Goal: Information Seeking & Learning: Learn about a topic

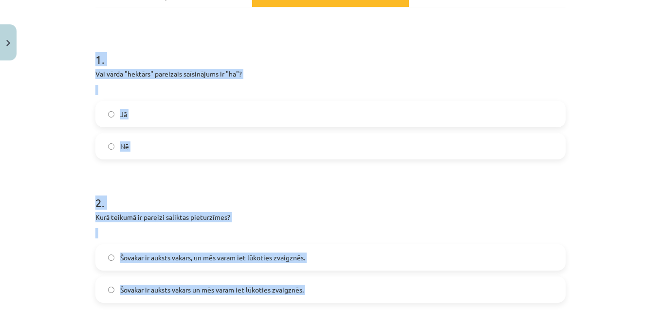
scroll to position [172, 0]
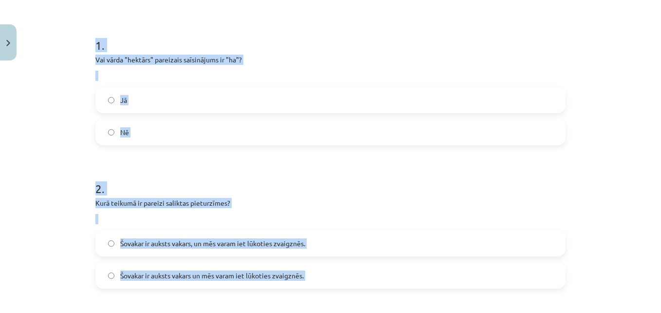
click at [132, 100] on label "Jā" at bounding box center [330, 100] width 468 height 24
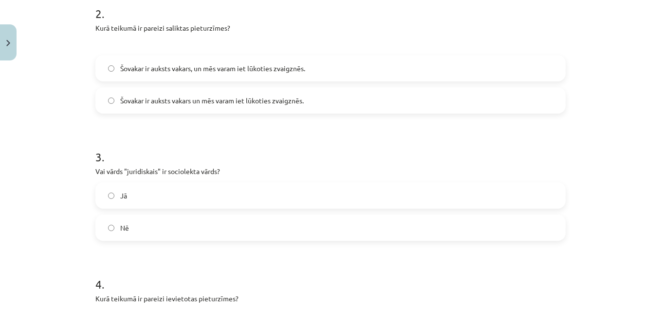
scroll to position [364, 0]
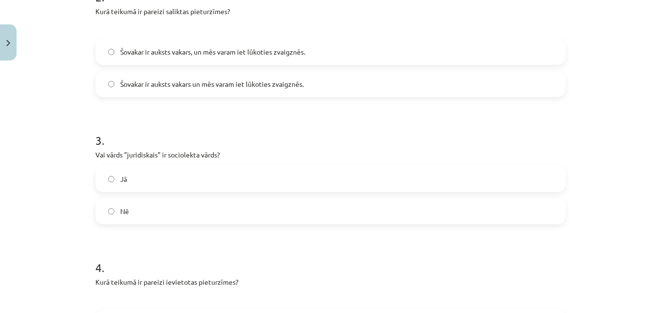
click at [245, 54] on span "Šovakar ir auksts vakars, un mēs varam iet lūkoties zvaigznēs." at bounding box center [212, 52] width 185 height 10
click at [151, 177] on label "Jā" at bounding box center [330, 179] width 468 height 24
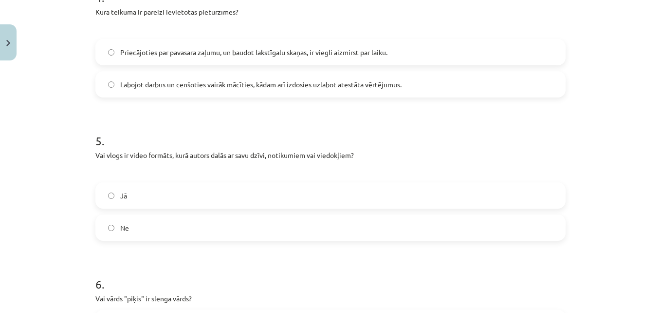
scroll to position [653, 0]
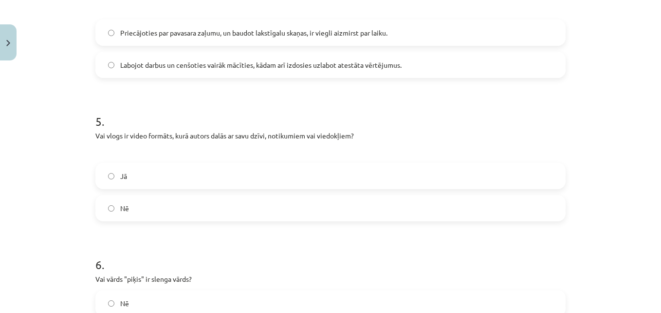
click at [254, 176] on label "Jā" at bounding box center [330, 176] width 468 height 24
click at [314, 65] on span "Labojot darbus un cenšoties vairāk mācīties, kādam arī izdosies uzlabot atestāt…" at bounding box center [260, 65] width 281 height 10
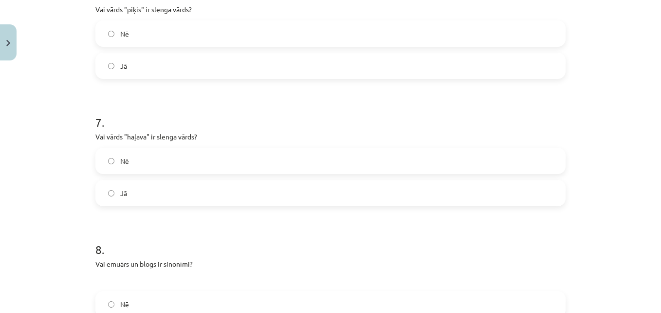
scroll to position [920, 0]
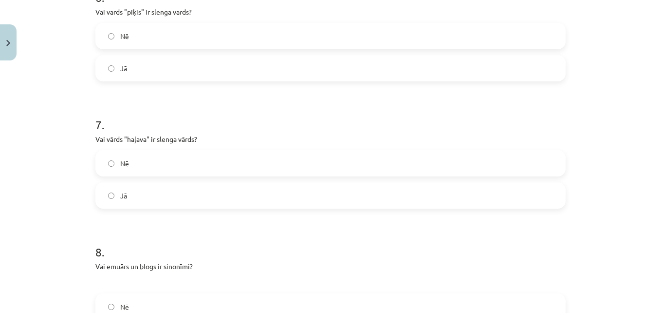
click at [197, 38] on label "Nē" at bounding box center [330, 36] width 468 height 24
click at [164, 66] on label "Jā" at bounding box center [330, 68] width 468 height 24
click at [149, 195] on label "Jā" at bounding box center [330, 195] width 468 height 24
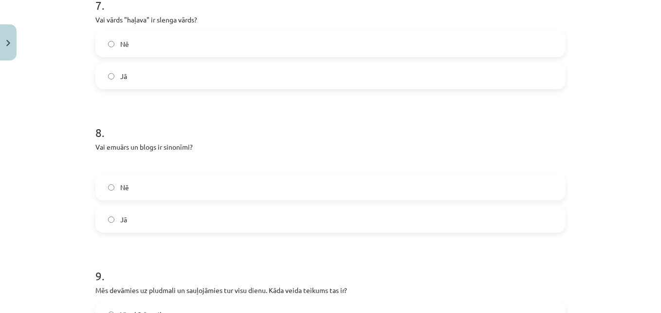
scroll to position [1123, 0]
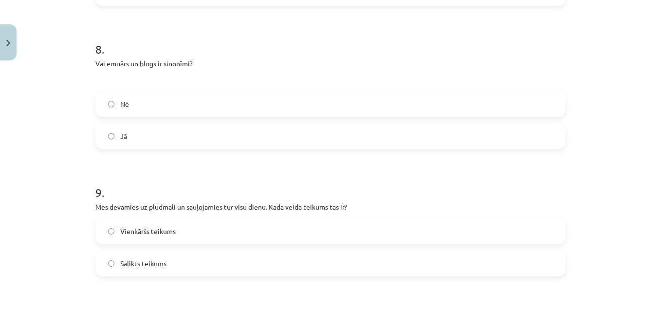
click at [170, 131] on label "Jā" at bounding box center [330, 136] width 468 height 24
click at [194, 266] on label "Salikts teikums" at bounding box center [330, 263] width 468 height 24
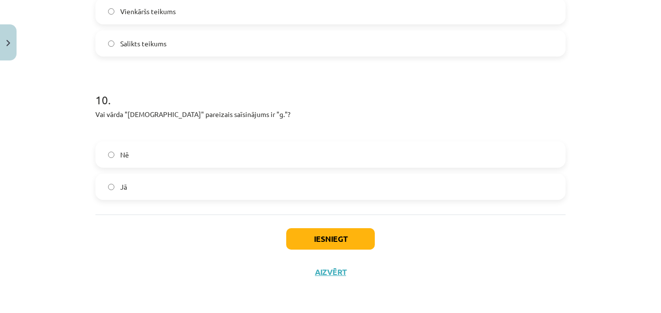
click at [134, 189] on label "Jā" at bounding box center [330, 186] width 468 height 24
drag, startPoint x: 321, startPoint y: 240, endPoint x: 228, endPoint y: 91, distance: 175.9
click at [225, 158] on label "Nē" at bounding box center [330, 154] width 468 height 24
click at [211, 147] on label "Nē" at bounding box center [330, 154] width 468 height 24
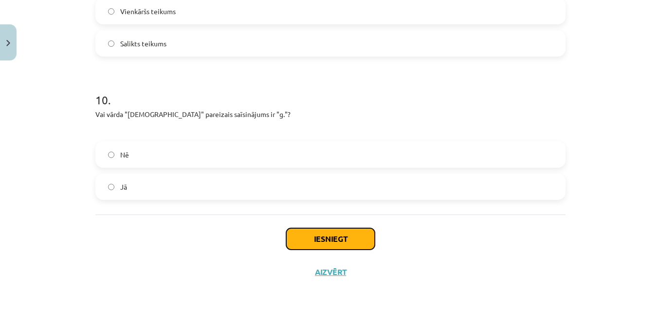
click at [313, 243] on button "Iesniegt" at bounding box center [330, 238] width 89 height 21
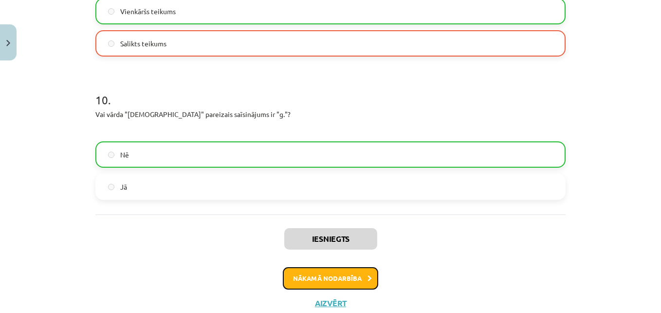
click at [350, 281] on button "Nākamā nodarbība" at bounding box center [330, 278] width 95 height 22
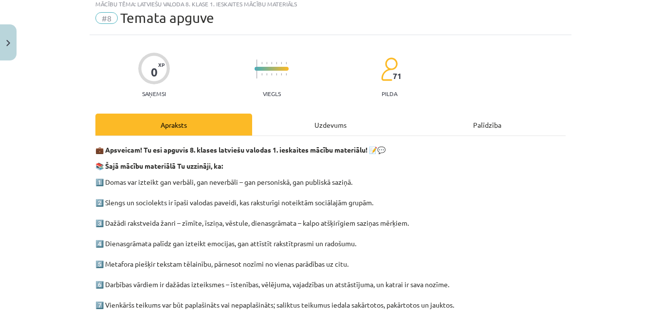
scroll to position [24, 0]
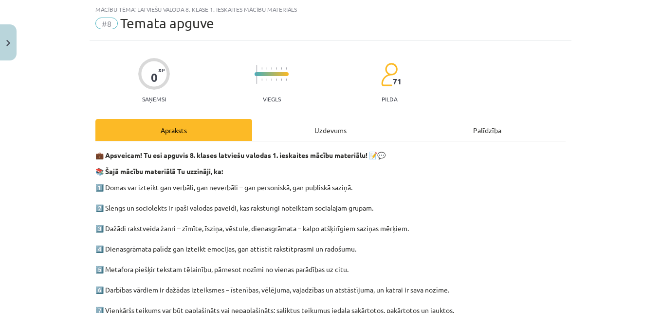
click at [322, 129] on div "Uzdevums" at bounding box center [330, 130] width 157 height 22
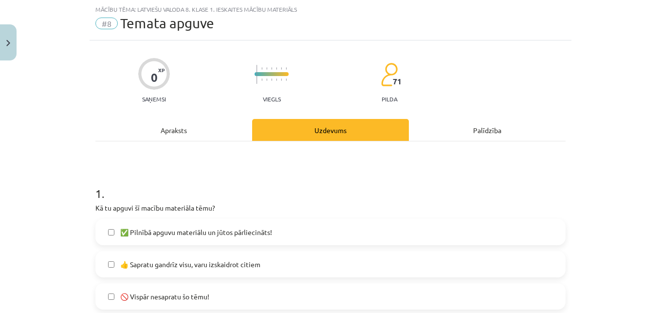
click at [259, 263] on label "👍 Sapratu gandrīz visu, varu izskaidrot citiem" at bounding box center [330, 264] width 468 height 24
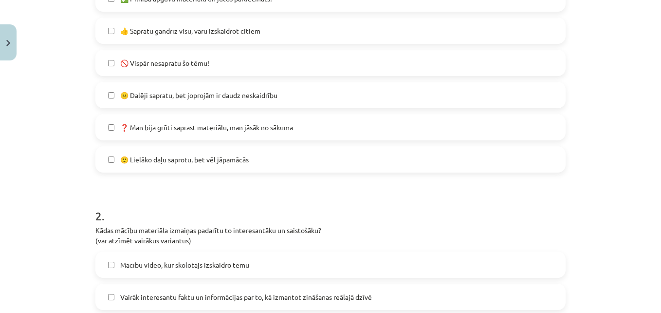
scroll to position [273, 0]
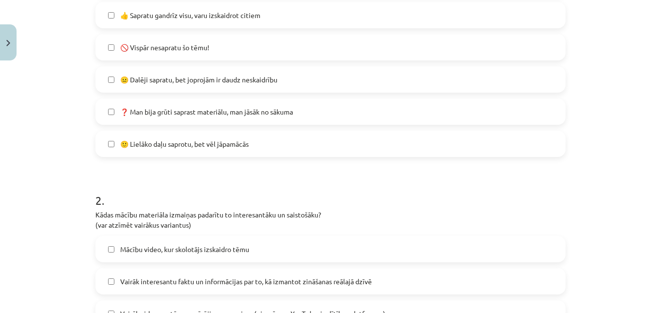
click at [283, 87] on label "😐 Dalēji sapratu, bet joprojām ir daudz neskaidrību" at bounding box center [330, 79] width 468 height 24
click at [286, 149] on label "🙂 Lielāko daļu saprotu, bet vēl jāpamācās" at bounding box center [330, 143] width 468 height 24
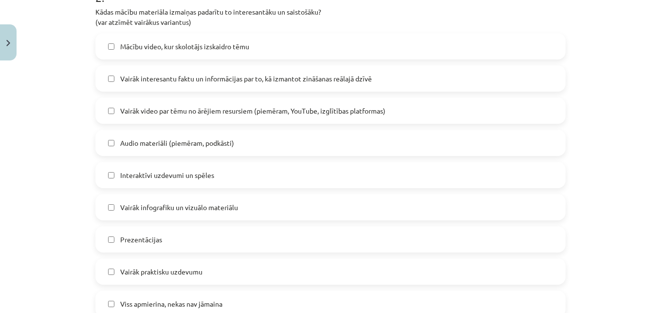
scroll to position [474, 0]
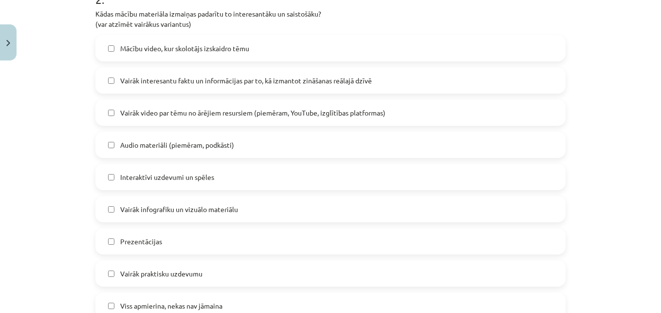
click at [280, 42] on label "Mācību video, kur skolotājs izskaidro tēmu" at bounding box center [330, 48] width 468 height 24
click at [214, 143] on span "Audio materiāli (piemēram, podkāsti)" at bounding box center [177, 145] width 114 height 10
click at [166, 242] on label "Prezentācijas" at bounding box center [330, 241] width 468 height 24
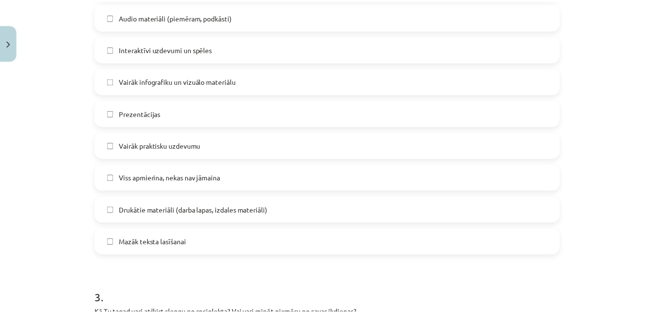
scroll to position [828, 0]
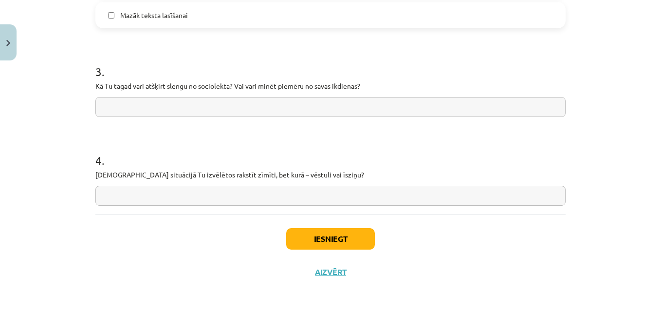
click at [346, 109] on input "text" at bounding box center [330, 107] width 470 height 20
click at [284, 194] on input "text" at bounding box center [330, 196] width 470 height 20
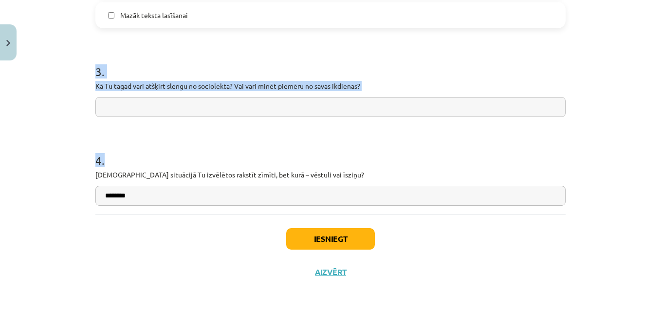
drag, startPoint x: 90, startPoint y: 72, endPoint x: 264, endPoint y: 188, distance: 209.6
copy form "3 . Kā Tu tagad vari atšķirt slengu no sociolekta? Vai vari minēt piemēru no sa…"
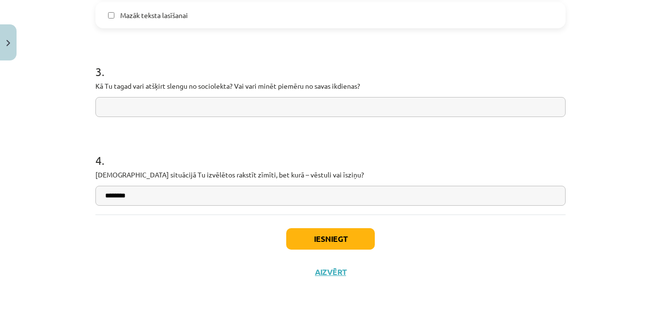
click at [148, 194] on input "*******" at bounding box center [330, 196] width 470 height 20
click at [216, 196] on input "**********" at bounding box center [330, 196] width 470 height 20
click at [219, 196] on input "**********" at bounding box center [330, 196] width 470 height 20
click at [239, 196] on input "**********" at bounding box center [330, 196] width 470 height 20
type input "**********"
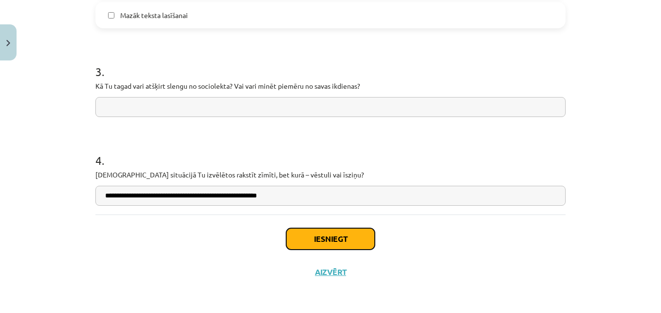
click at [328, 244] on button "Iesniegt" at bounding box center [330, 238] width 89 height 21
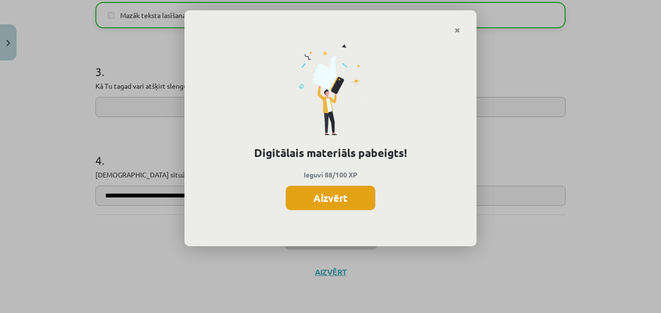
click at [323, 203] on button "Aizvērt" at bounding box center [331, 198] width 90 height 24
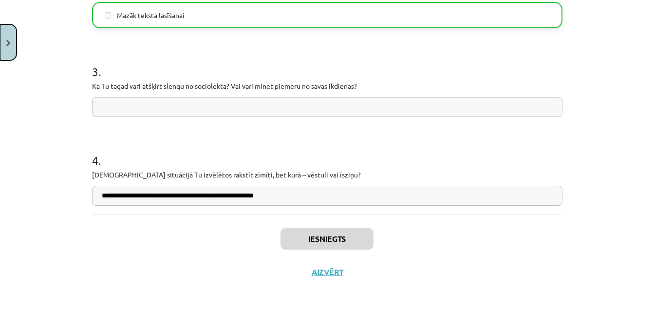
click at [4, 41] on button "Close" at bounding box center [8, 42] width 17 height 36
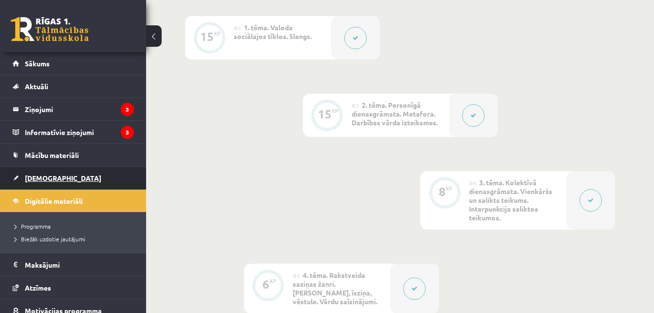
click at [69, 171] on link "[DEMOGRAPHIC_DATA]" at bounding box center [73, 178] width 121 height 22
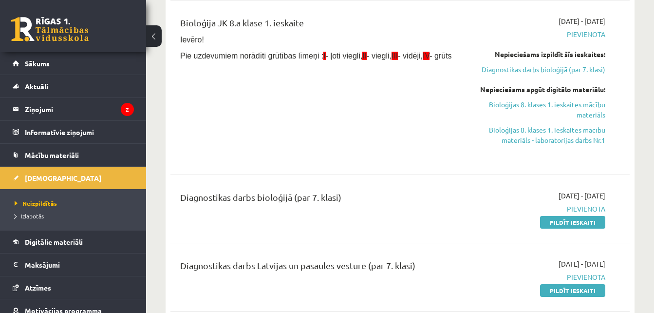
scroll to position [172, 0]
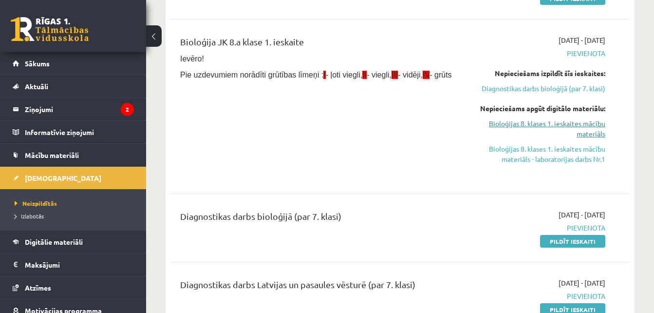
click at [597, 125] on link "Bioloģijas 8. klases 1. ieskaites mācību materiāls" at bounding box center [539, 128] width 132 height 20
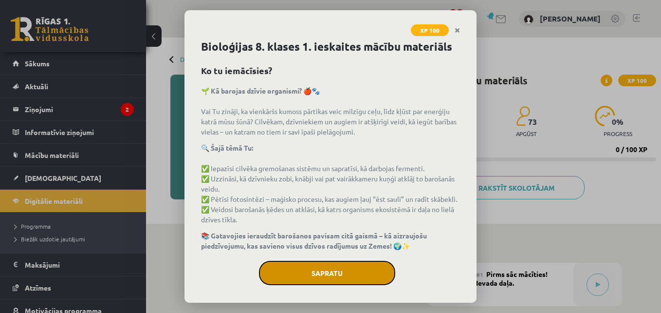
click at [337, 279] on button "Sapratu" at bounding box center [327, 273] width 136 height 24
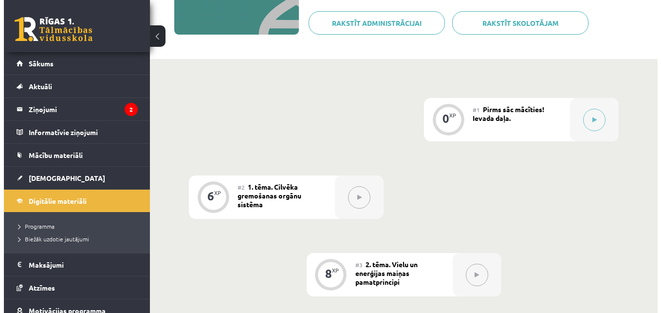
scroll to position [161, 0]
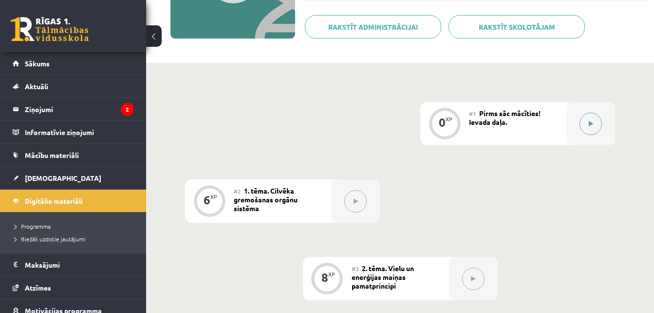
click at [593, 122] on icon at bounding box center [591, 124] width 4 height 6
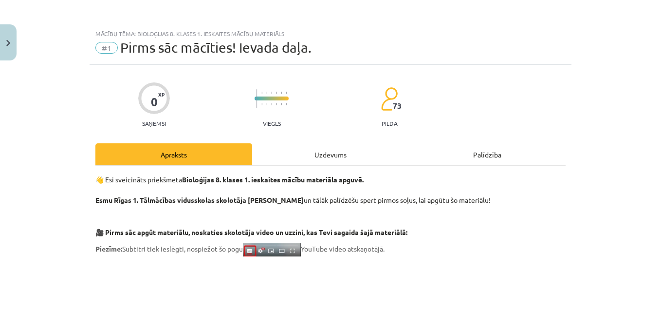
click at [306, 160] on div "Uzdevums" at bounding box center [330, 154] width 157 height 22
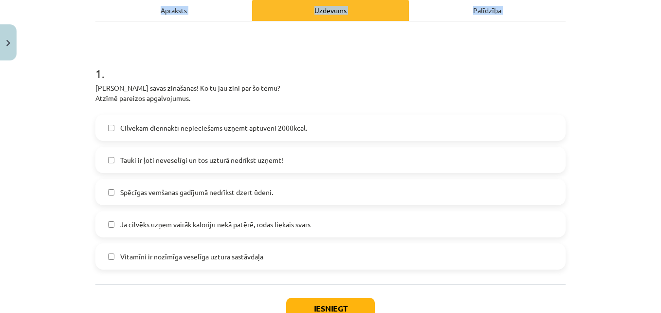
scroll to position [214, 0]
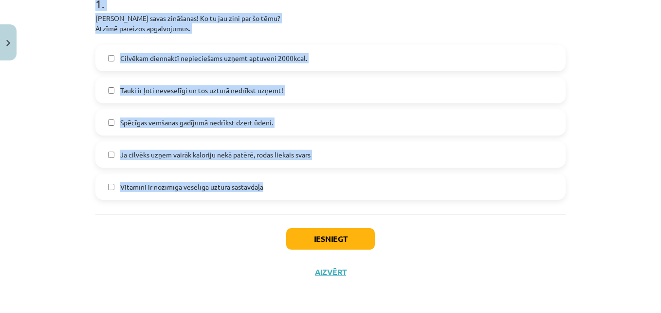
drag, startPoint x: 94, startPoint y: 98, endPoint x: 280, endPoint y: 191, distance: 208.2
click at [280, 191] on div "1 . [PERSON_NAME] savas zināšanas! Ko tu jau zini par šo tēmu? Atzīmē pareizos …" at bounding box center [330, 90] width 470 height 220
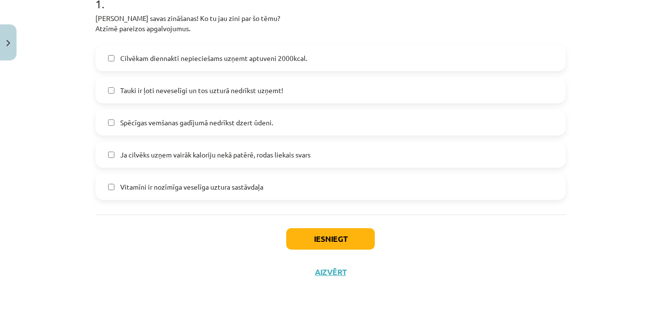
click at [105, 252] on div "Iesniegt Aizvērt" at bounding box center [330, 248] width 470 height 68
click at [163, 60] on span "Cilvēkam diennaktī nepieciešams uzņemt aptuveni 2000kcal." at bounding box center [213, 58] width 187 height 10
click at [295, 155] on span "Ja cilvēks uzņem vairāk kaloriju nekā patērē, rodas liekais svars" at bounding box center [215, 155] width 190 height 10
click at [253, 156] on span "Ja cilvēks uzņem vairāk kaloriju nekā patērē, rodas liekais svars" at bounding box center [215, 155] width 190 height 10
click at [234, 186] on span "Vitamīni ir nozīmīga veselīga uztura sastāvdaļa" at bounding box center [191, 187] width 143 height 10
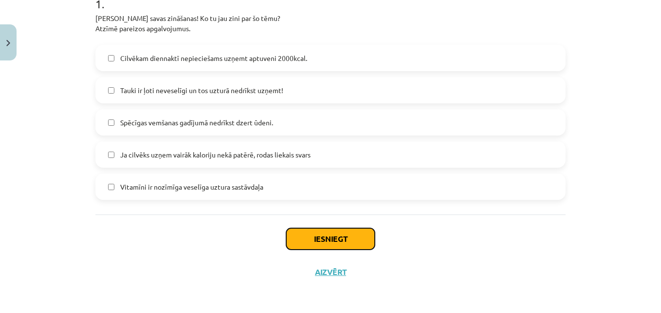
click at [329, 236] on button "Iesniegt" at bounding box center [330, 238] width 89 height 21
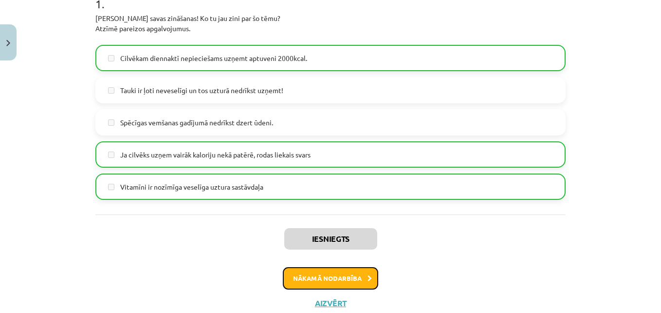
click at [351, 279] on button "Nākamā nodarbība" at bounding box center [330, 278] width 95 height 22
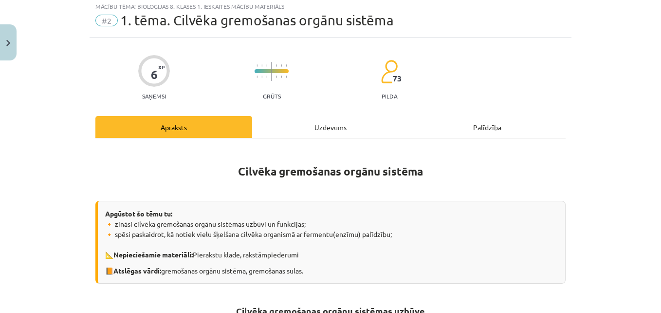
scroll to position [24, 0]
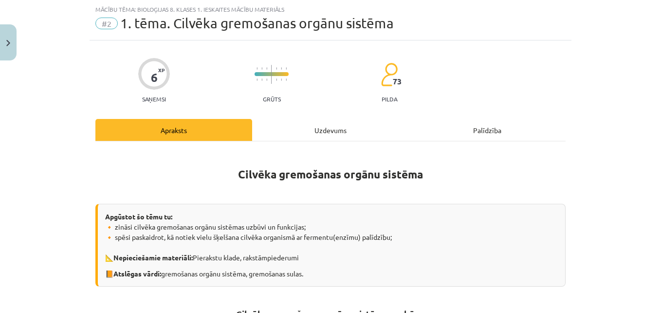
click at [332, 130] on div "Uzdevums" at bounding box center [330, 130] width 157 height 22
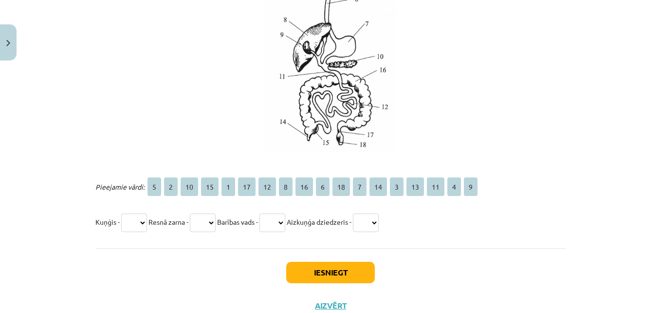
scroll to position [723, 0]
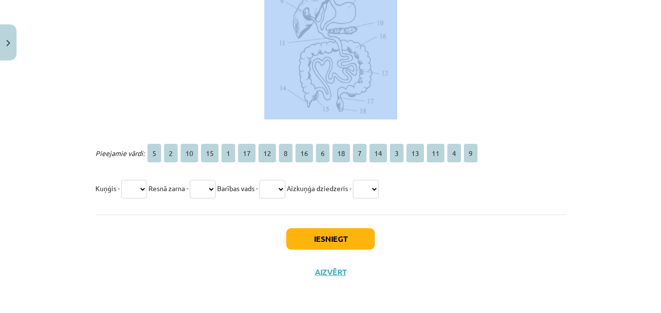
drag, startPoint x: 89, startPoint y: 187, endPoint x: 116, endPoint y: 93, distance: 98.2
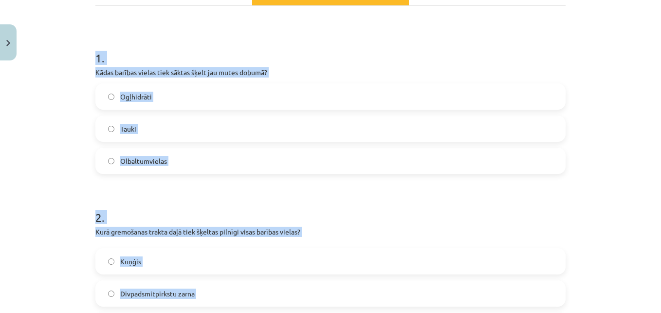
scroll to position [162, 0]
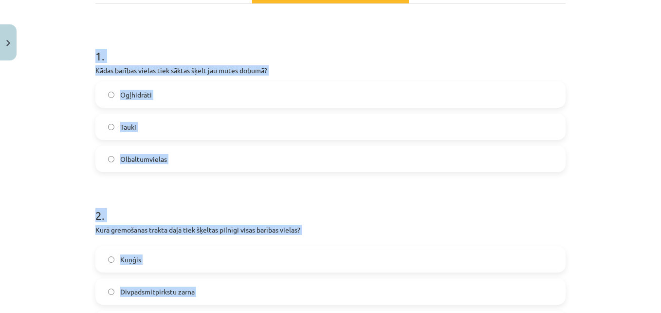
click at [77, 44] on div "Mācību tēma: Bioloģijas 8. klases 1. ieskaites mācību materiāls #2 1. tēma. Cil…" at bounding box center [330, 156] width 661 height 313
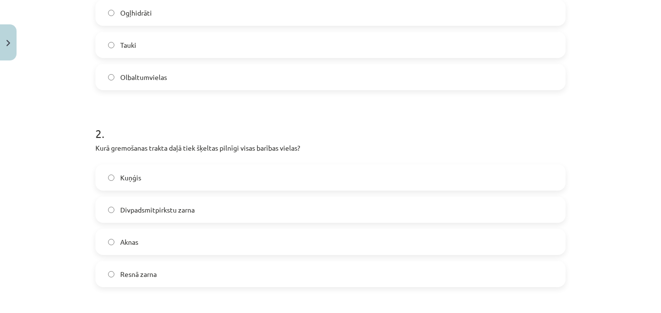
scroll to position [302, 0]
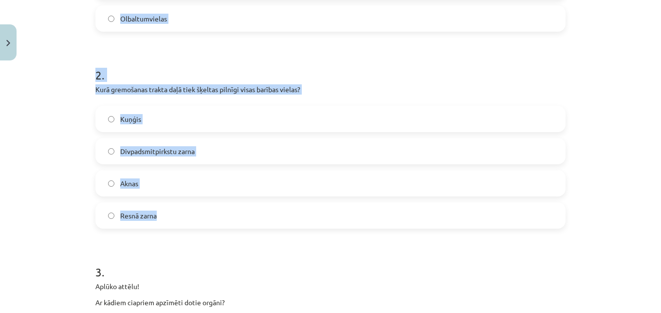
drag, startPoint x: 82, startPoint y: 46, endPoint x: 247, endPoint y: 210, distance: 232.4
click at [247, 210] on div "Mācību tēma: Bioloģijas 8. klases 1. ieskaites mācību materiāls #2 1. tēma. Cil…" at bounding box center [330, 156] width 661 height 313
copy form "1 . Kādas barības vielas tiek sāktas šķelt jau mutes dobumā? Ogļhidrāti Tauki O…"
click at [165, 153] on span "Divpadsmitpirkstu zarna" at bounding box center [157, 151] width 75 height 10
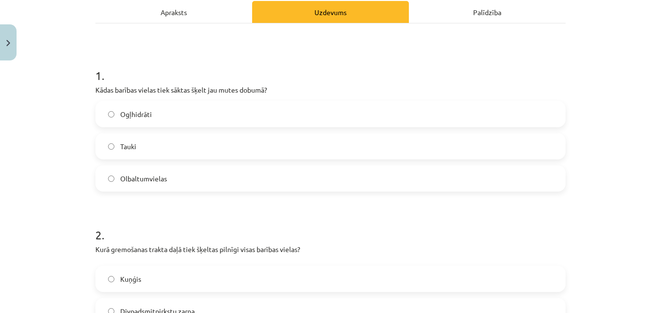
scroll to position [137, 0]
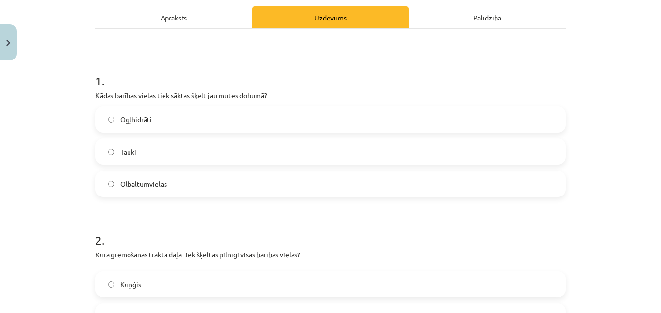
click at [194, 121] on label "Ogļhidrāti" at bounding box center [330, 119] width 468 height 24
